Goal: Task Accomplishment & Management: Manage account settings

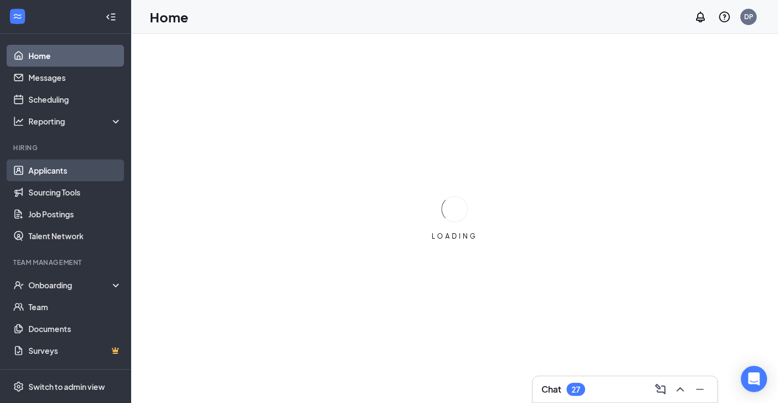
click at [49, 169] on link "Applicants" at bounding box center [74, 170] width 93 height 22
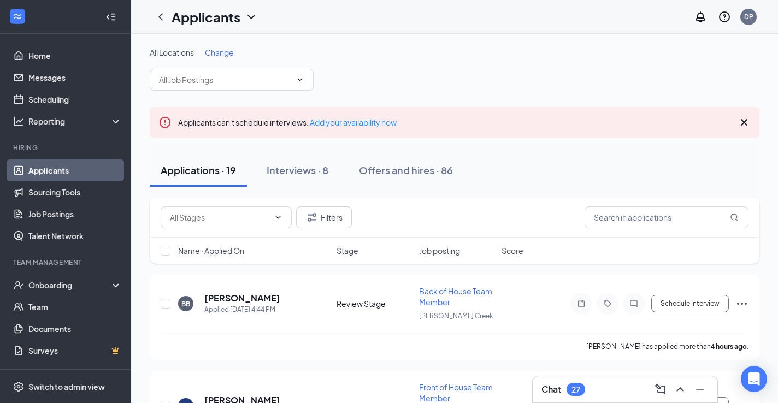
click at [218, 54] on span "Change" at bounding box center [219, 53] width 29 height 10
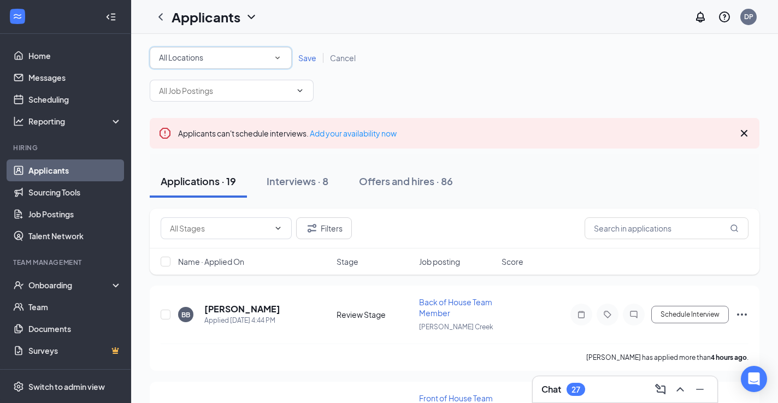
click at [203, 60] on span "All Locations" at bounding box center [181, 57] width 44 height 10
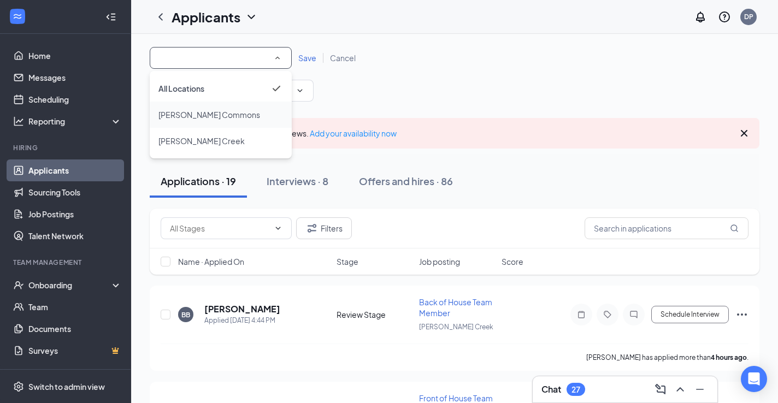
click at [191, 119] on span "[PERSON_NAME] Commons" at bounding box center [209, 115] width 102 height 10
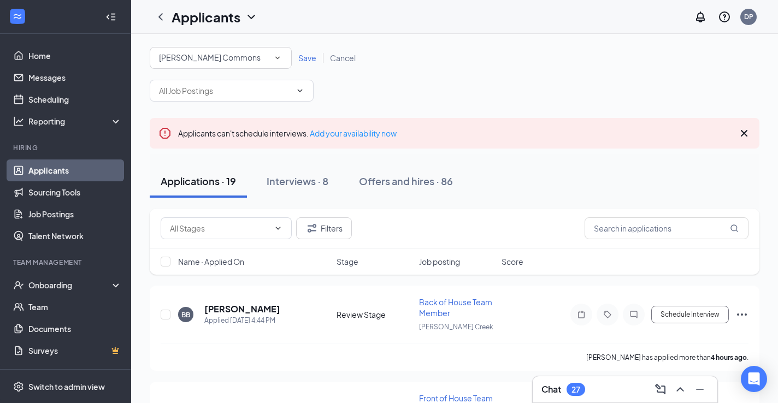
click at [306, 62] on span "Save" at bounding box center [307, 58] width 18 height 10
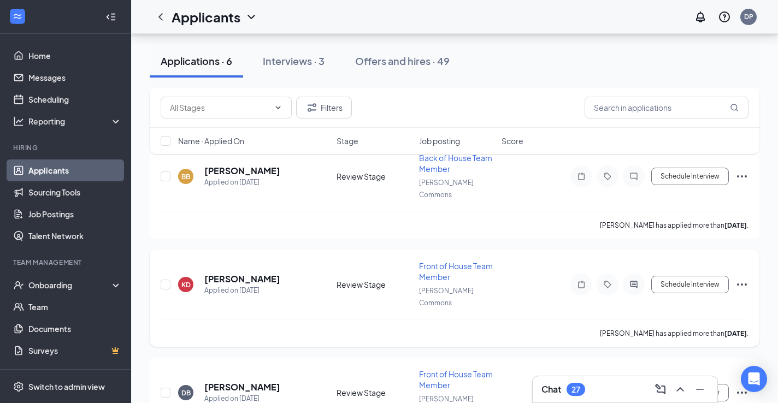
scroll to position [456, 0]
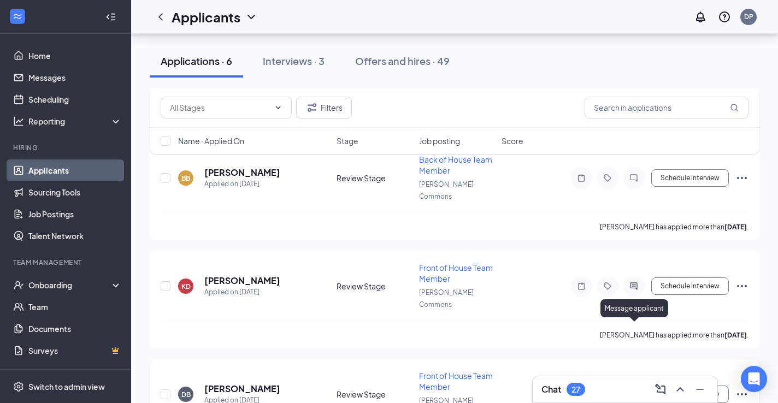
click at [634, 390] on icon "ActiveChat" at bounding box center [633, 394] width 13 height 9
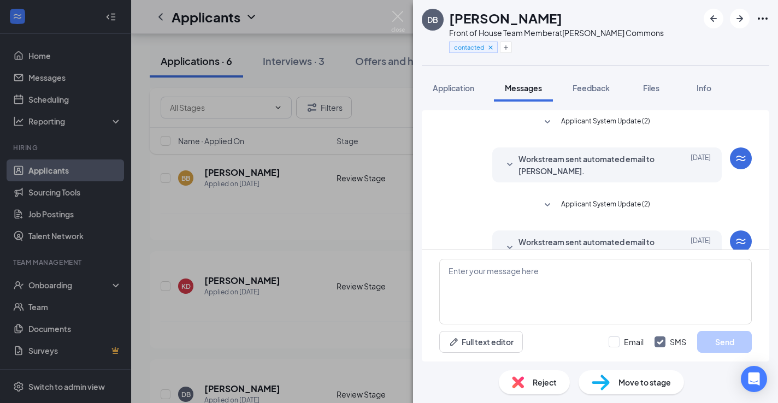
scroll to position [185, 0]
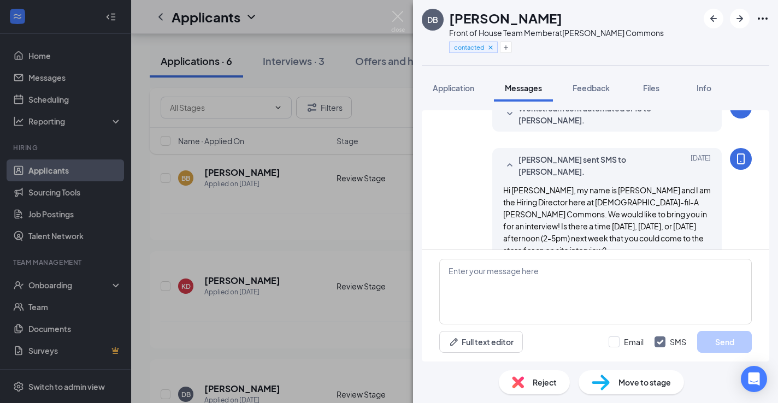
click at [762, 17] on icon "Ellipses" at bounding box center [762, 18] width 10 height 2
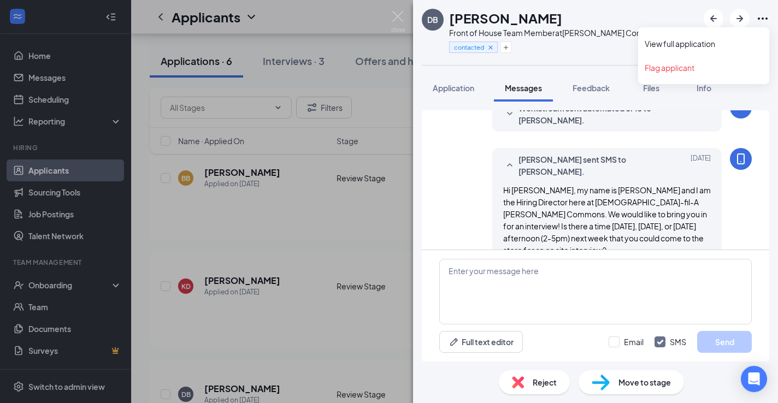
click at [651, 19] on div "DB [PERSON_NAME] Front of House Team Member at [PERSON_NAME][GEOGRAPHIC_DATA] c…" at bounding box center [595, 32] width 365 height 65
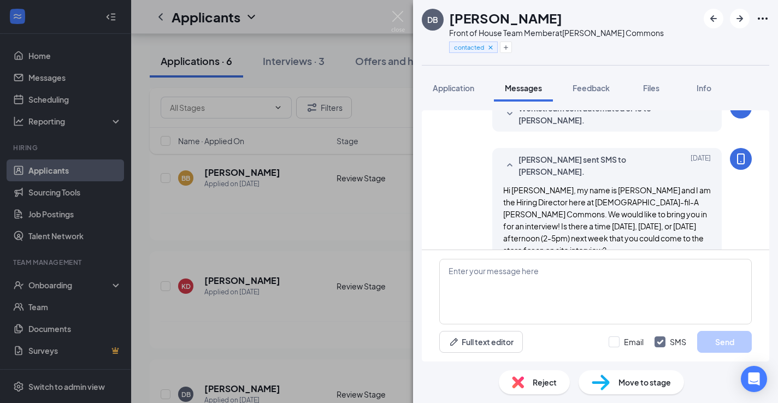
click at [532, 379] on span "Reject" at bounding box center [544, 382] width 24 height 12
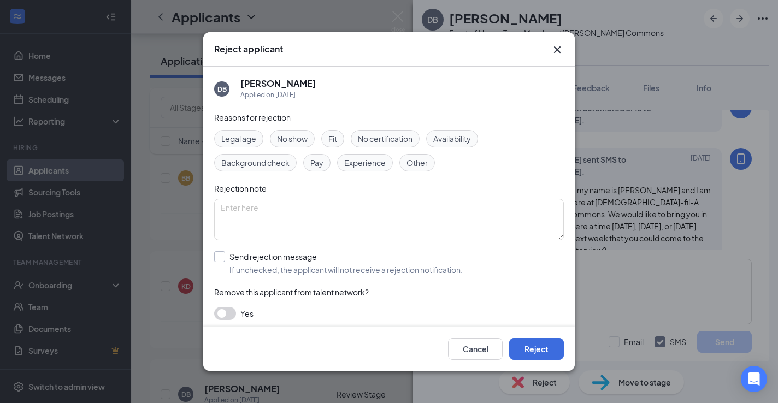
click at [221, 258] on div at bounding box center [219, 256] width 11 height 11
click at [221, 258] on input "Send rejection message If unchecked, the applicant will not receive a rejection…" at bounding box center [338, 263] width 248 height 24
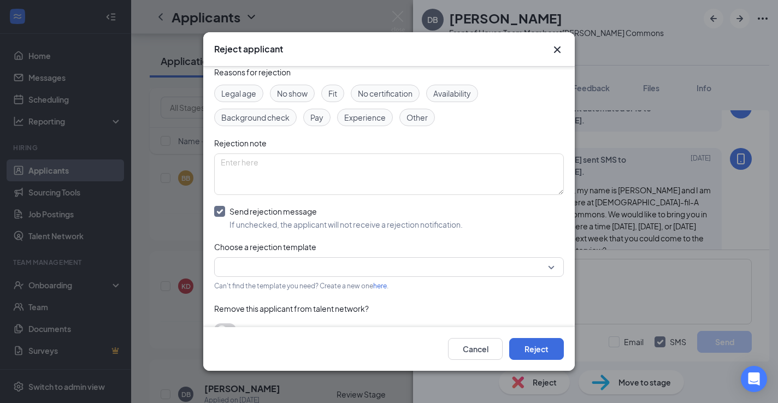
click at [218, 210] on input "Send rejection message If unchecked, the applicant will not receive a rejection…" at bounding box center [338, 218] width 248 height 24
checkbox input "false"
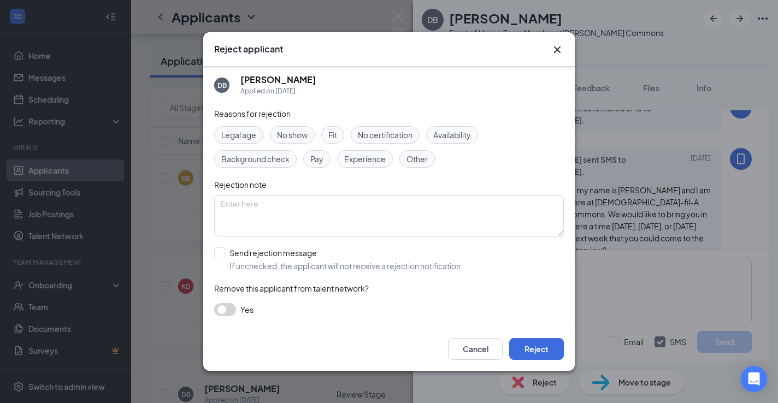
scroll to position [4, 0]
click at [541, 352] on button "Reject" at bounding box center [536, 349] width 55 height 22
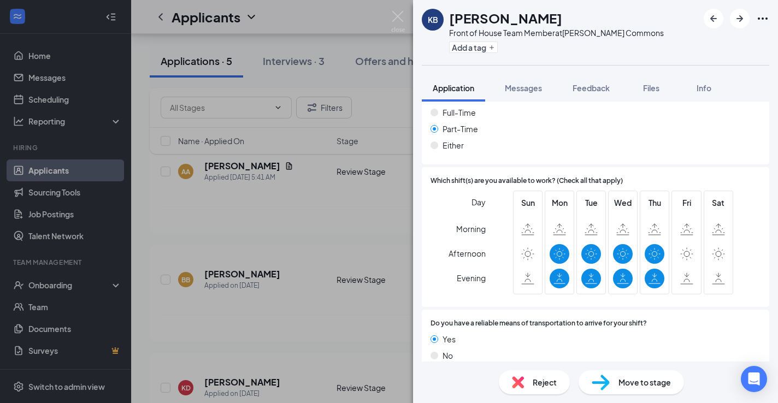
scroll to position [626, 0]
click at [740, 20] on icon "ArrowRight" at bounding box center [739, 18] width 13 height 13
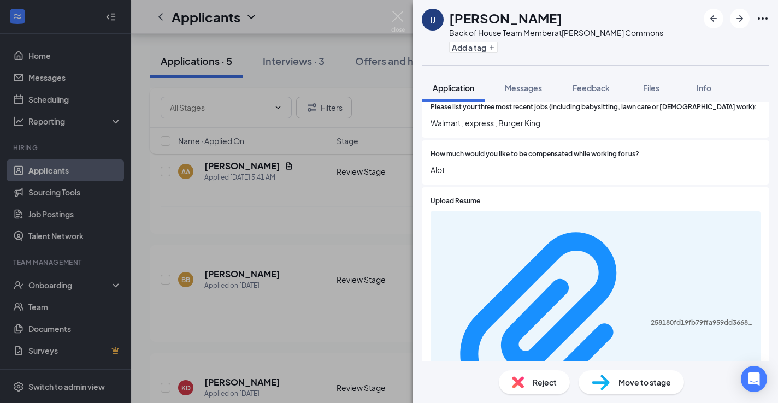
scroll to position [426, 0]
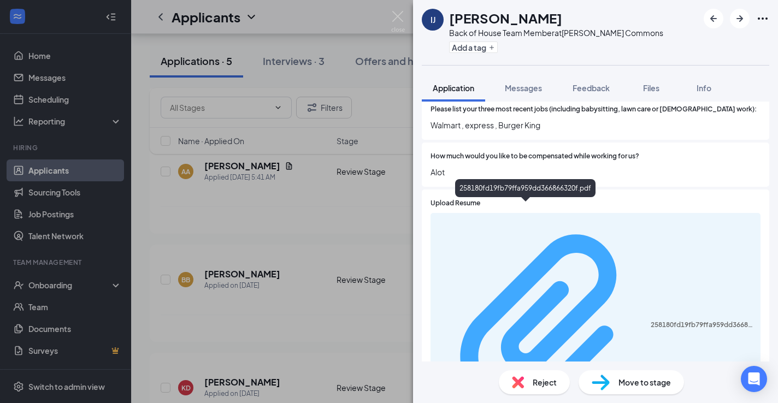
click at [650, 321] on div "258180fd19fb79ffa959dd366866320f.pdf" at bounding box center [701, 325] width 103 height 9
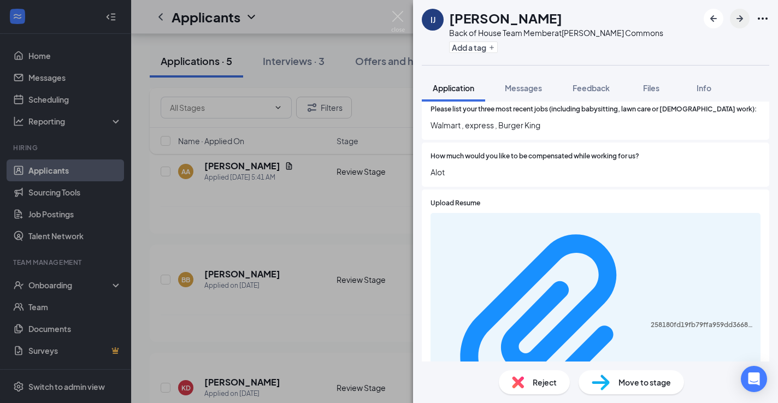
click at [739, 22] on icon "ArrowRight" at bounding box center [739, 18] width 13 height 13
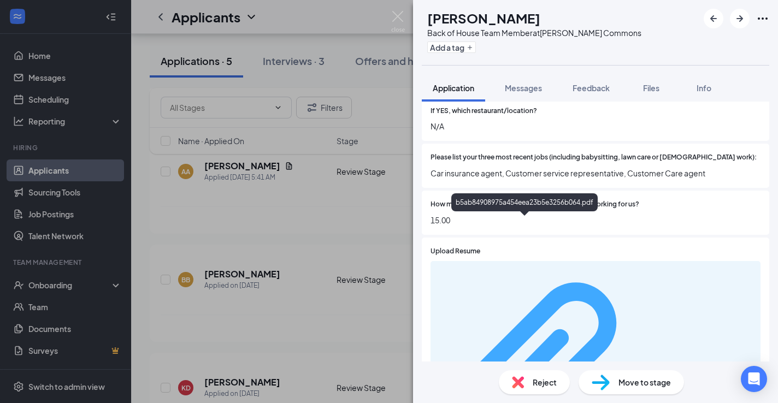
scroll to position [380, 0]
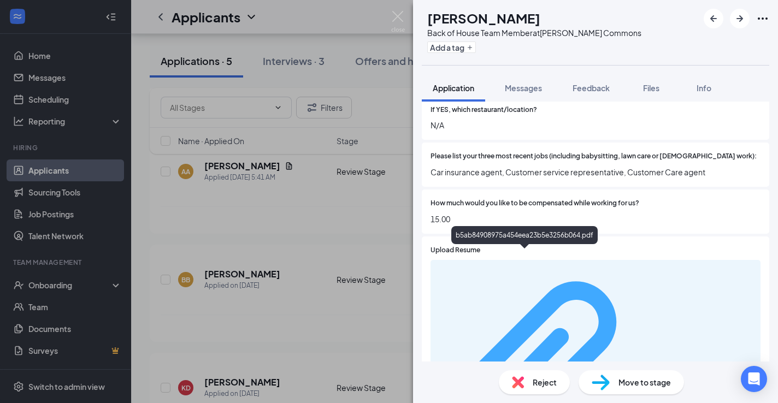
click at [650, 367] on div "b5ab84908975a454eea23b5e3256b064.pdf" at bounding box center [701, 371] width 103 height 9
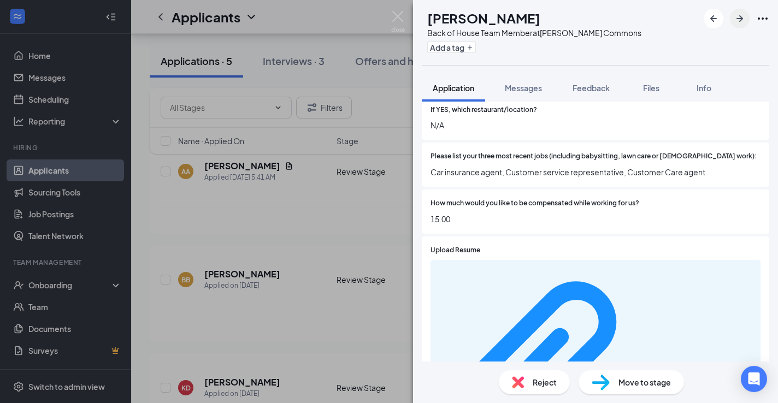
click at [741, 19] on icon "ArrowRight" at bounding box center [739, 18] width 7 height 7
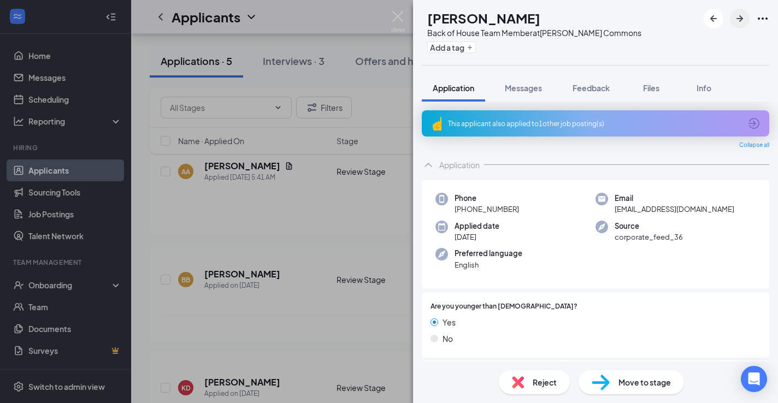
click at [738, 20] on icon "ArrowRight" at bounding box center [739, 18] width 13 height 13
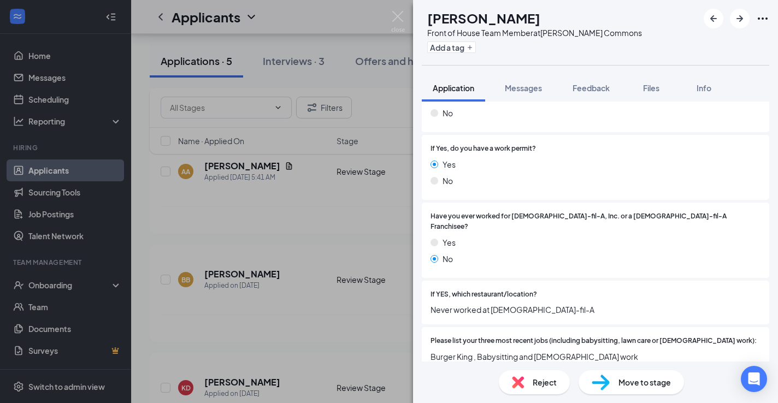
scroll to position [126, 0]
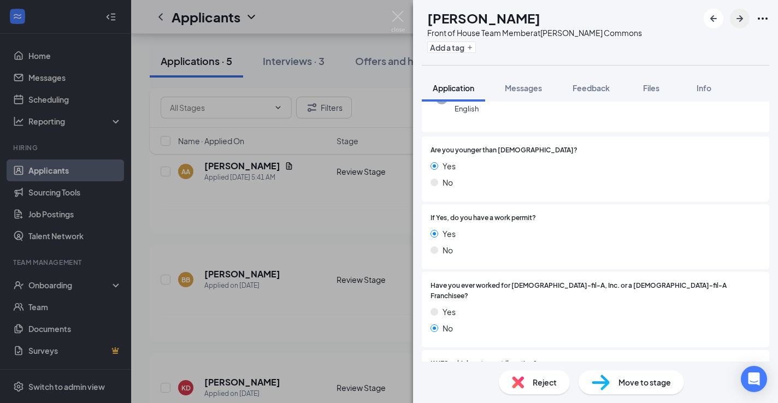
click at [740, 21] on icon "ArrowRight" at bounding box center [739, 18] width 7 height 7
click at [398, 14] on img at bounding box center [398, 21] width 14 height 21
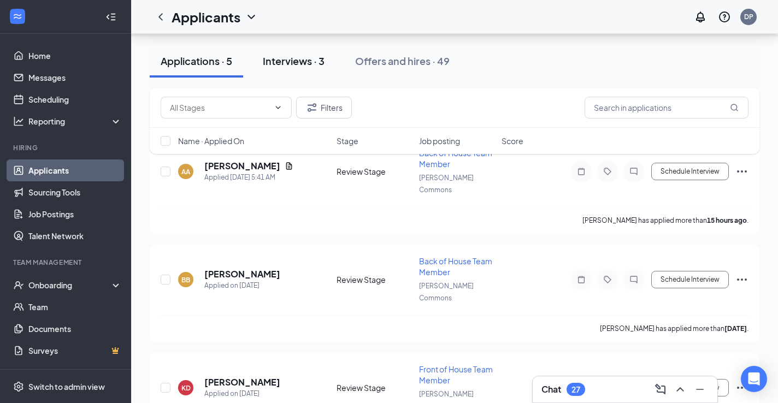
click at [302, 58] on div "Interviews · 3" at bounding box center [294, 61] width 62 height 14
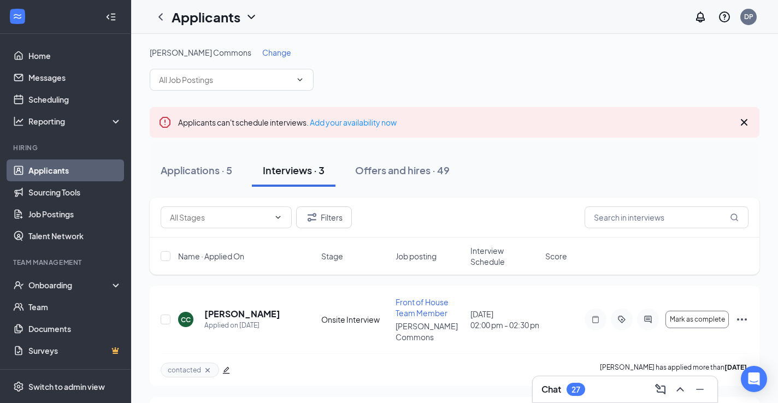
click at [401, 68] on div "[PERSON_NAME] Commons Change" at bounding box center [454, 69] width 609 height 44
click at [475, 84] on div "[PERSON_NAME] Commons Change" at bounding box center [454, 69] width 609 height 44
click at [426, 76] on div "[PERSON_NAME] Commons Change" at bounding box center [454, 69] width 609 height 44
click at [185, 174] on div "Applications · 5" at bounding box center [197, 170] width 72 height 14
